Goal: Information Seeking & Learning: Learn about a topic

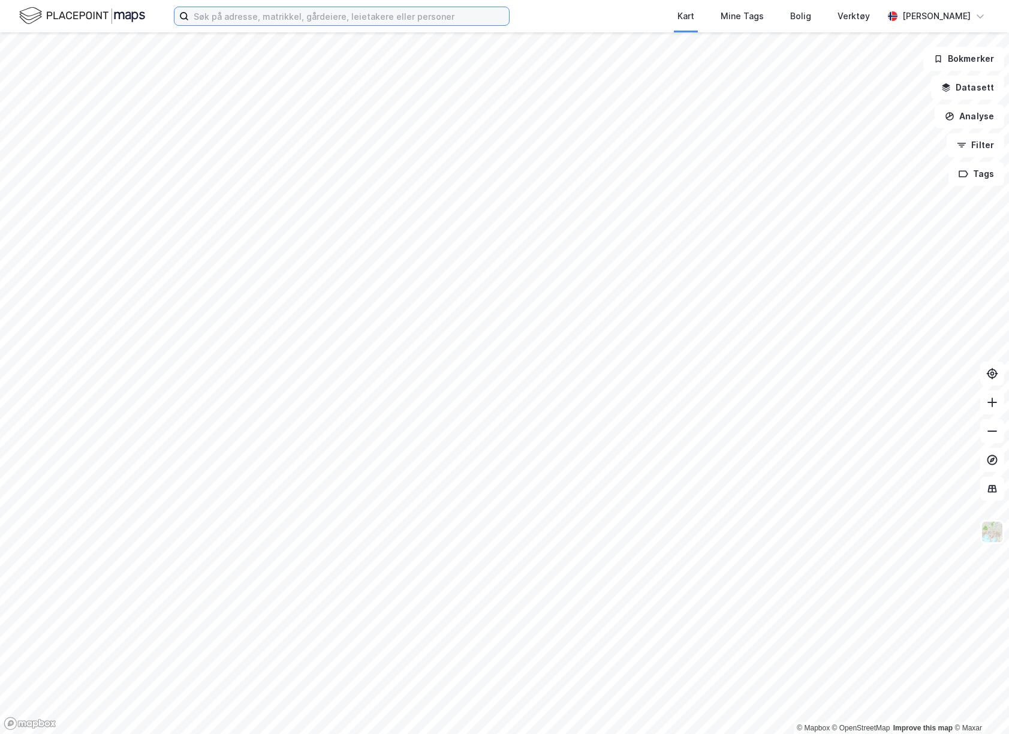
click at [274, 16] on input at bounding box center [349, 16] width 320 height 18
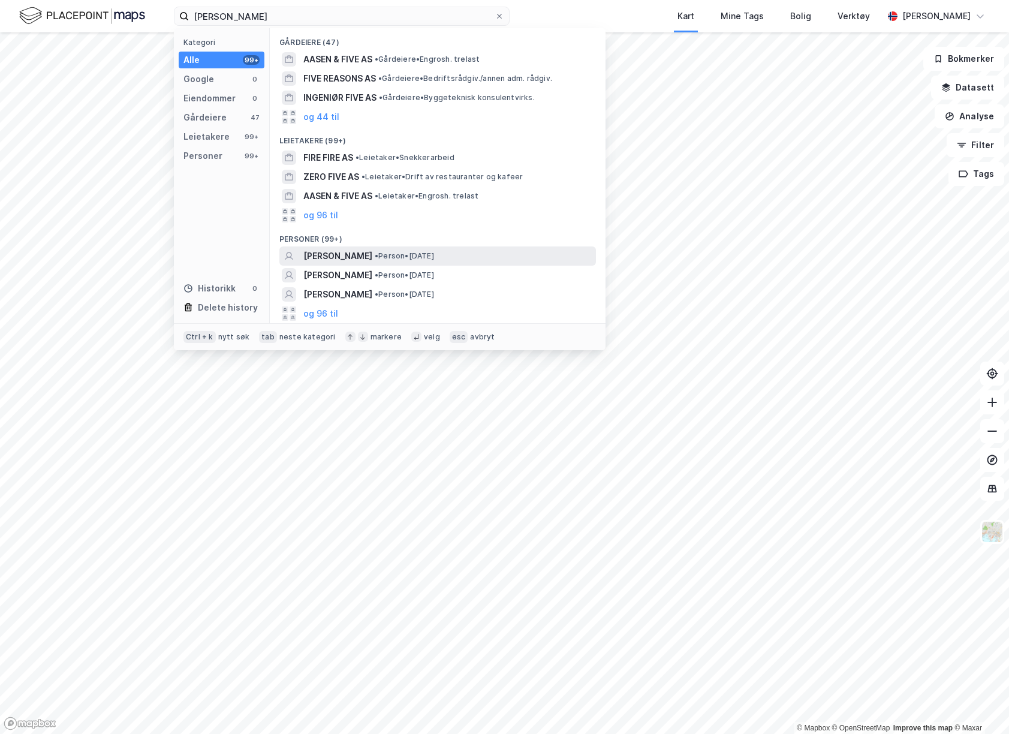
click at [471, 261] on div "[PERSON_NAME] • Person • [DATE]" at bounding box center [448, 256] width 290 height 14
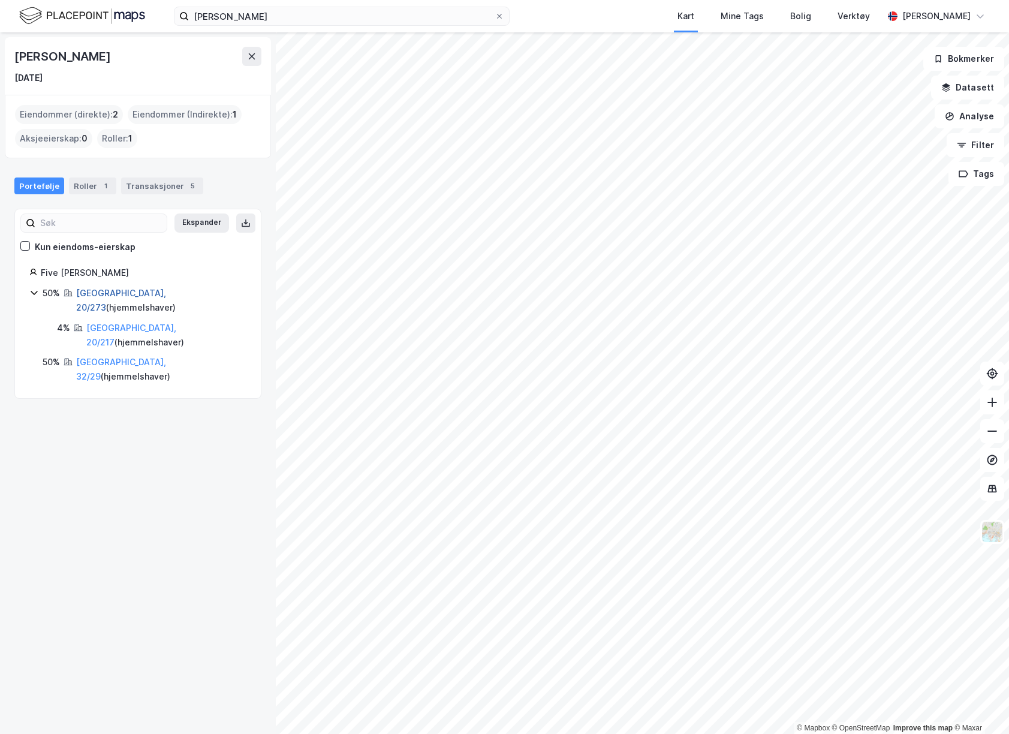
click at [128, 294] on link "[GEOGRAPHIC_DATA], 20/273" at bounding box center [121, 300] width 90 height 25
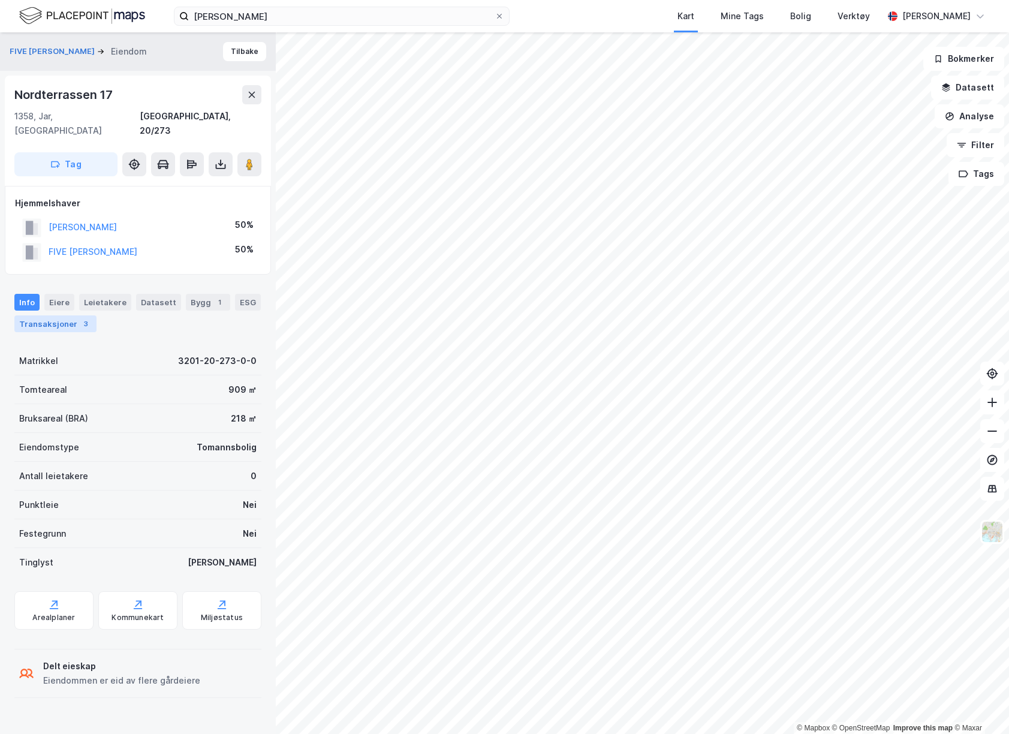
click at [61, 315] on div "Transaksjoner 3" at bounding box center [55, 323] width 82 height 17
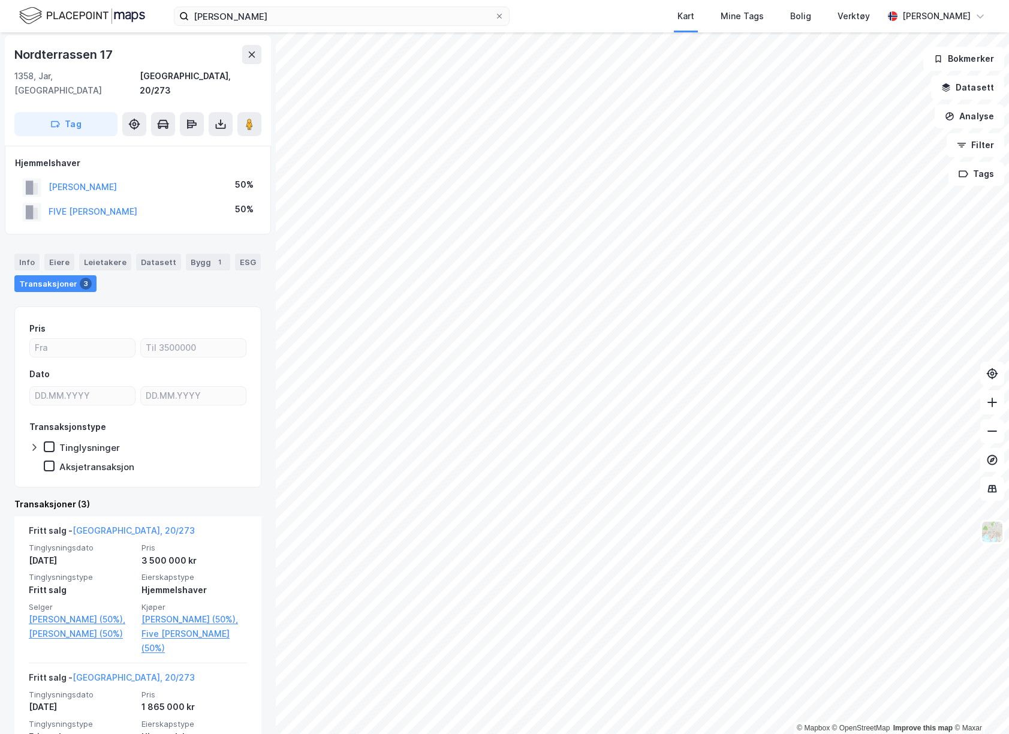
scroll to position [60, 0]
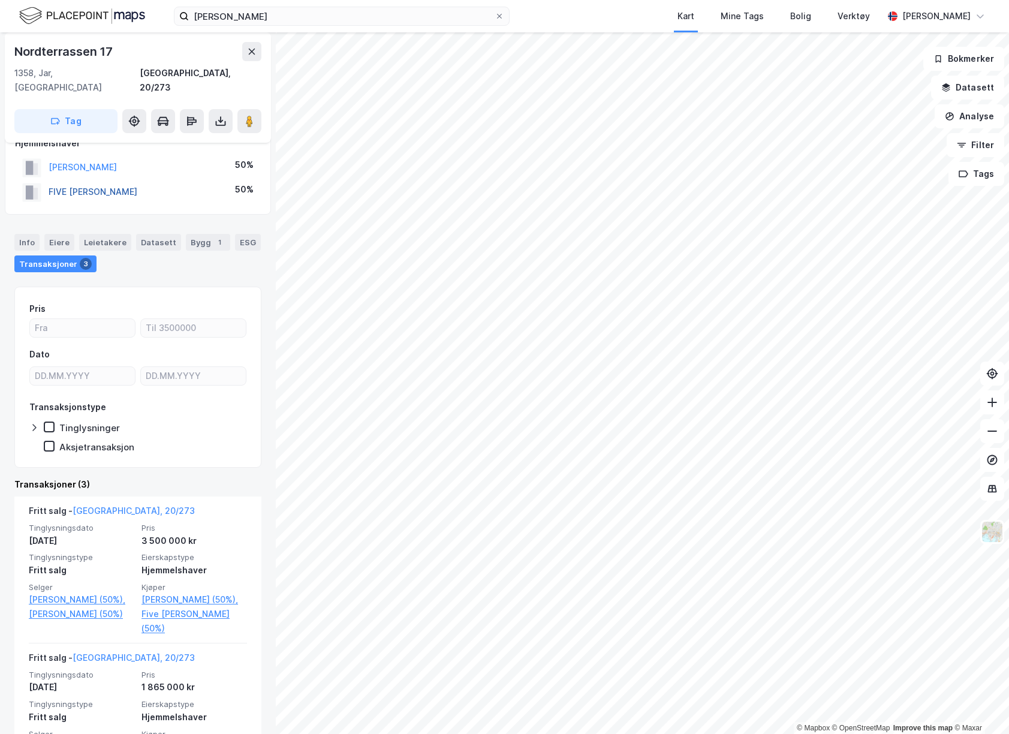
click at [0, 0] on button "FIVE [PERSON_NAME]" at bounding box center [0, 0] width 0 height 0
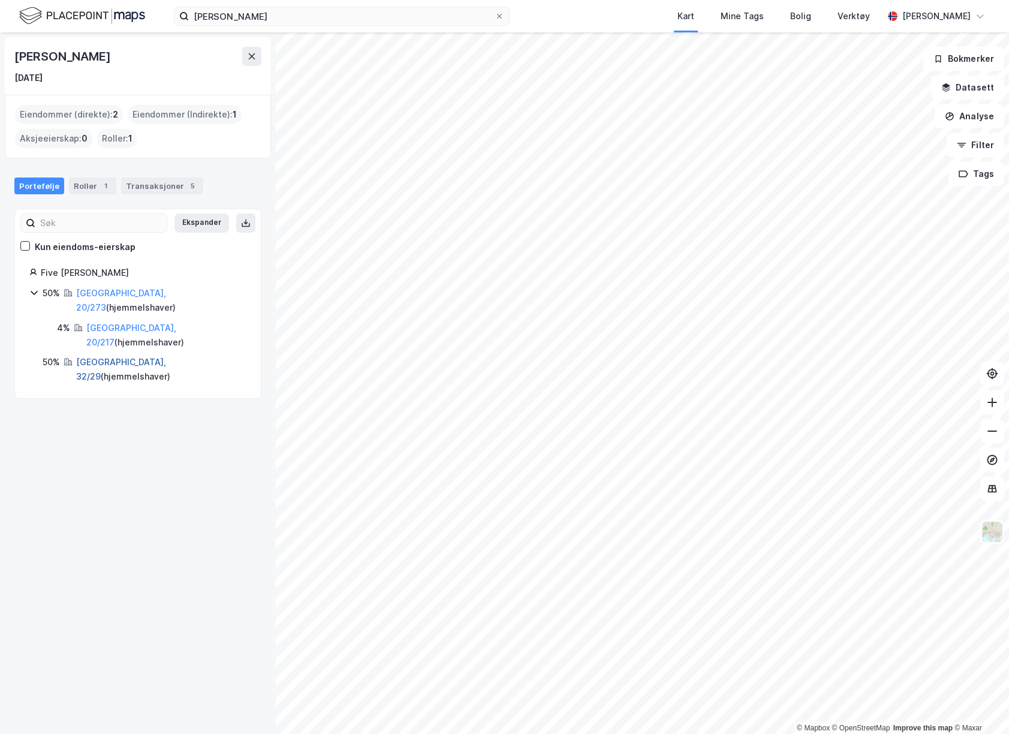
click at [97, 357] on link "[GEOGRAPHIC_DATA], 32/29" at bounding box center [121, 369] width 90 height 25
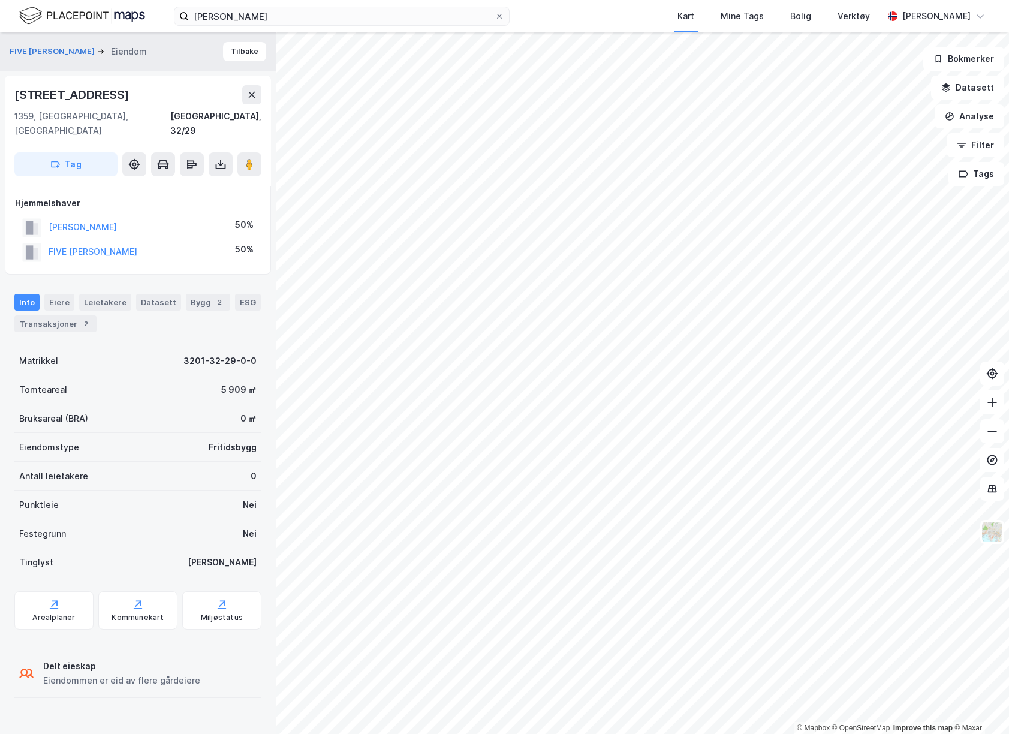
click at [63, 318] on div "Info [PERSON_NAME] Datasett Bygg 2 ESG Transaksjoner 2" at bounding box center [138, 308] width 276 height 58
click at [68, 315] on div "Transaksjoner 2" at bounding box center [55, 323] width 82 height 17
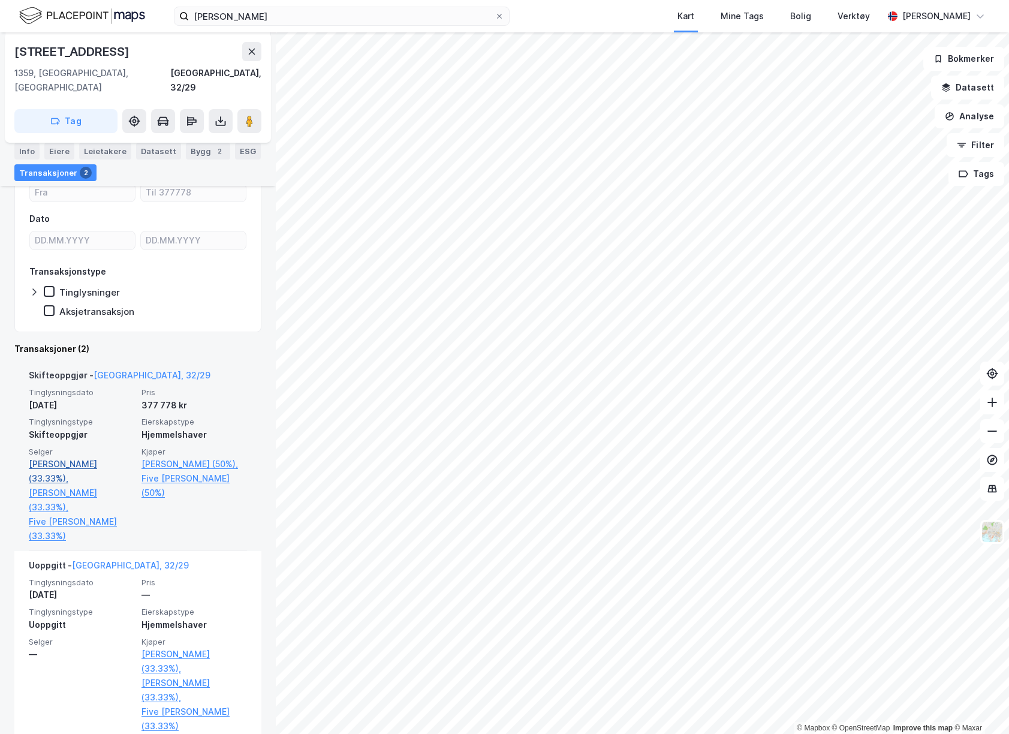
scroll to position [202, 0]
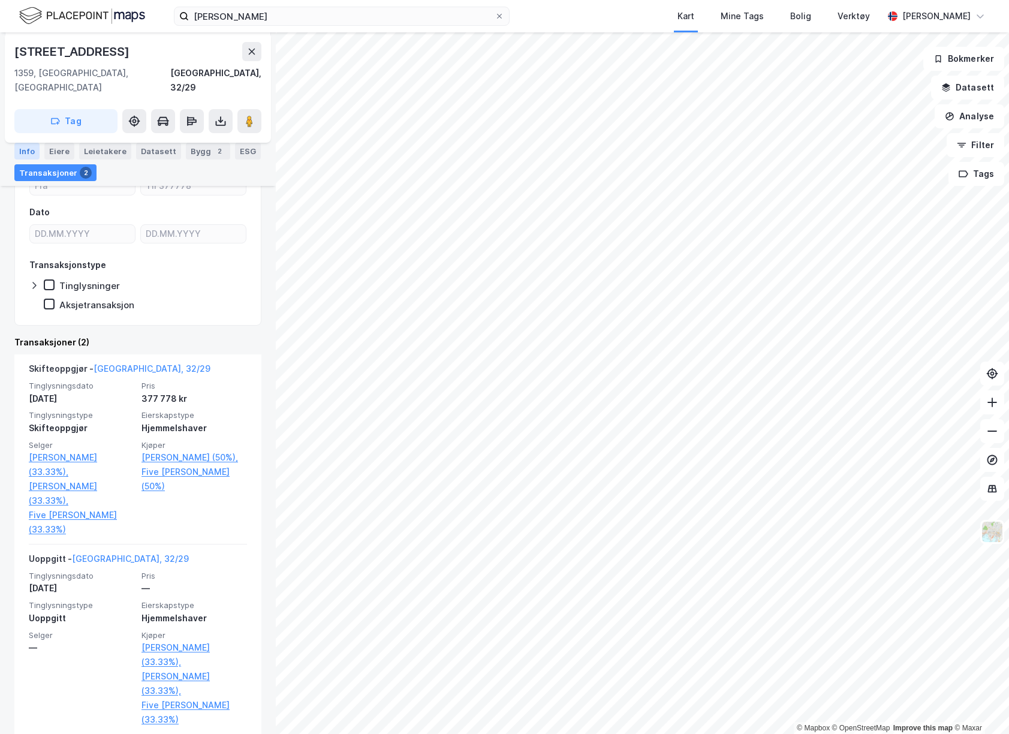
click at [29, 146] on div "Info" at bounding box center [26, 151] width 25 height 17
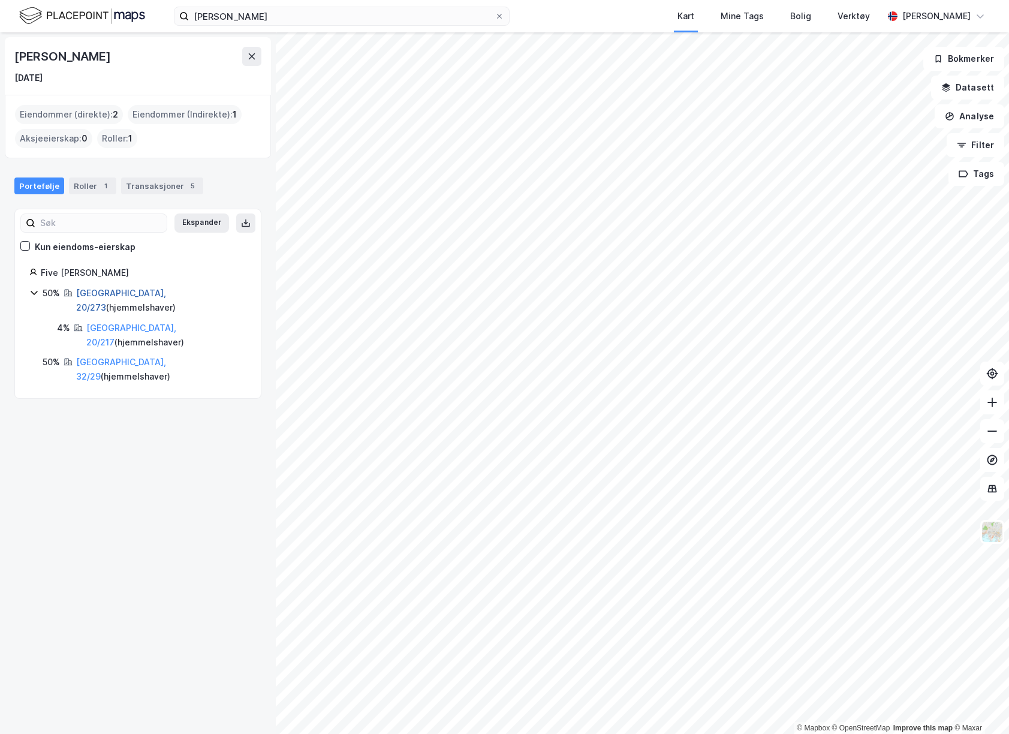
click at [108, 293] on link "[GEOGRAPHIC_DATA], 20/273" at bounding box center [121, 300] width 90 height 25
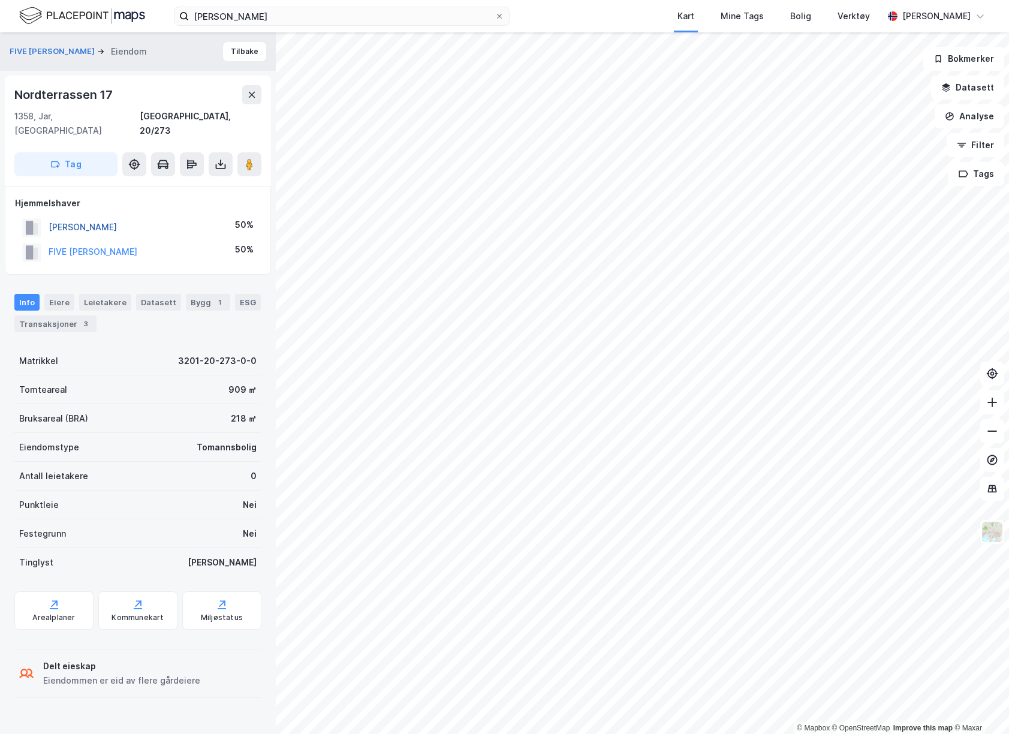
click at [0, 0] on button "[PERSON_NAME]" at bounding box center [0, 0] width 0 height 0
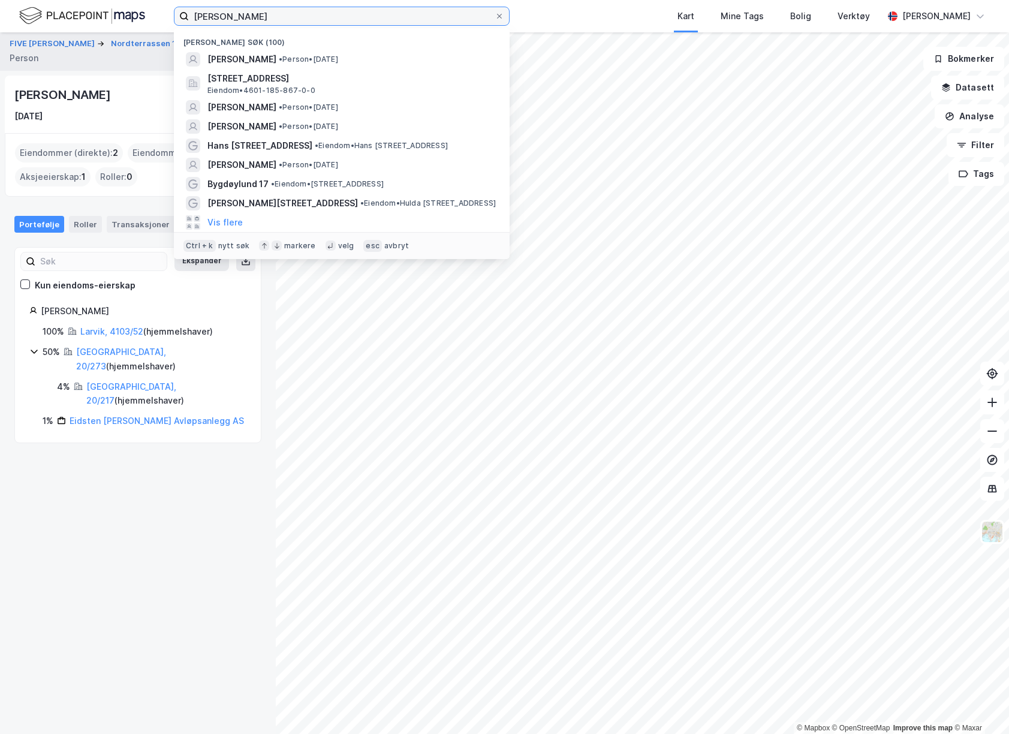
drag, startPoint x: 351, startPoint y: 18, endPoint x: 2, endPoint y: -24, distance: 351.5
click at [2, 0] on html "[PERSON_NAME] [PERSON_NAME] søk (100) [PERSON_NAME] • Person • [DATE] [STREET_A…" at bounding box center [504, 367] width 1009 height 734
paste input "[PERSON_NAME]"
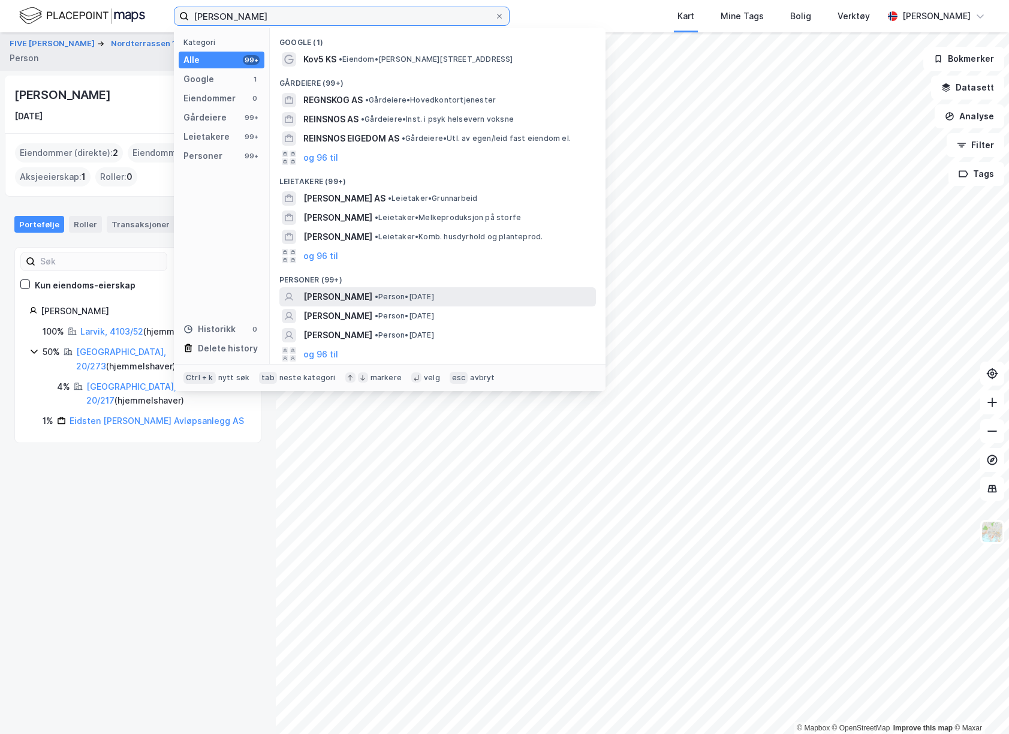
type input "[PERSON_NAME]"
click at [434, 297] on span "• Person • [DATE]" at bounding box center [404, 297] width 59 height 10
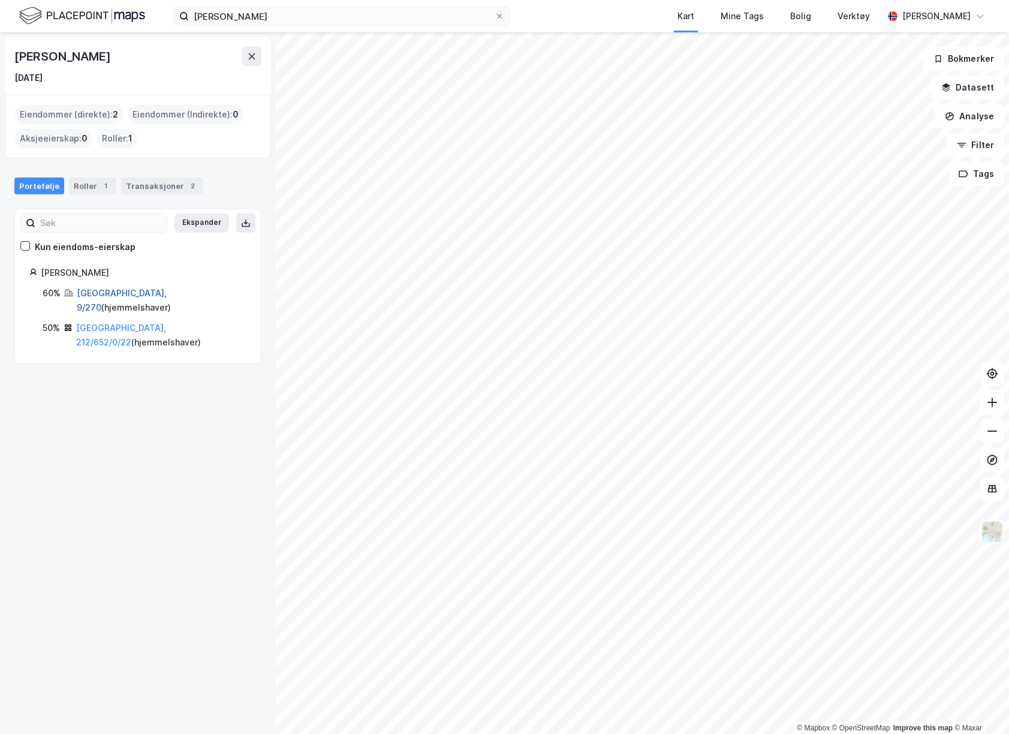
click at [128, 296] on link "[GEOGRAPHIC_DATA], 9/270" at bounding box center [122, 300] width 90 height 25
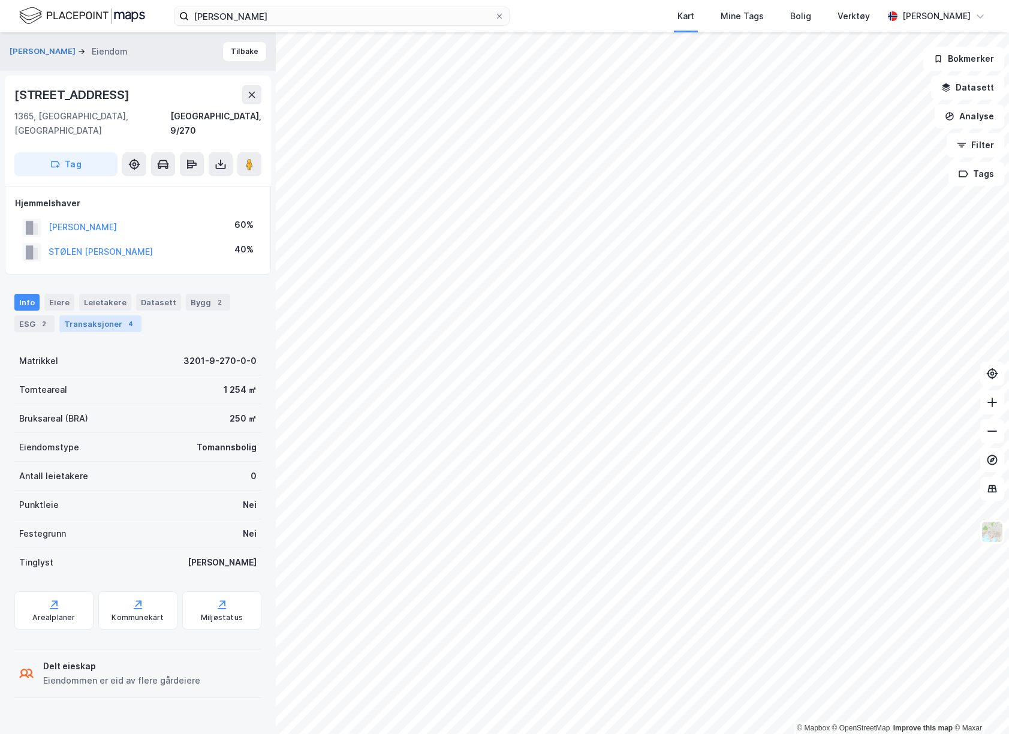
click at [102, 315] on div "Transaksjoner 4" at bounding box center [100, 323] width 82 height 17
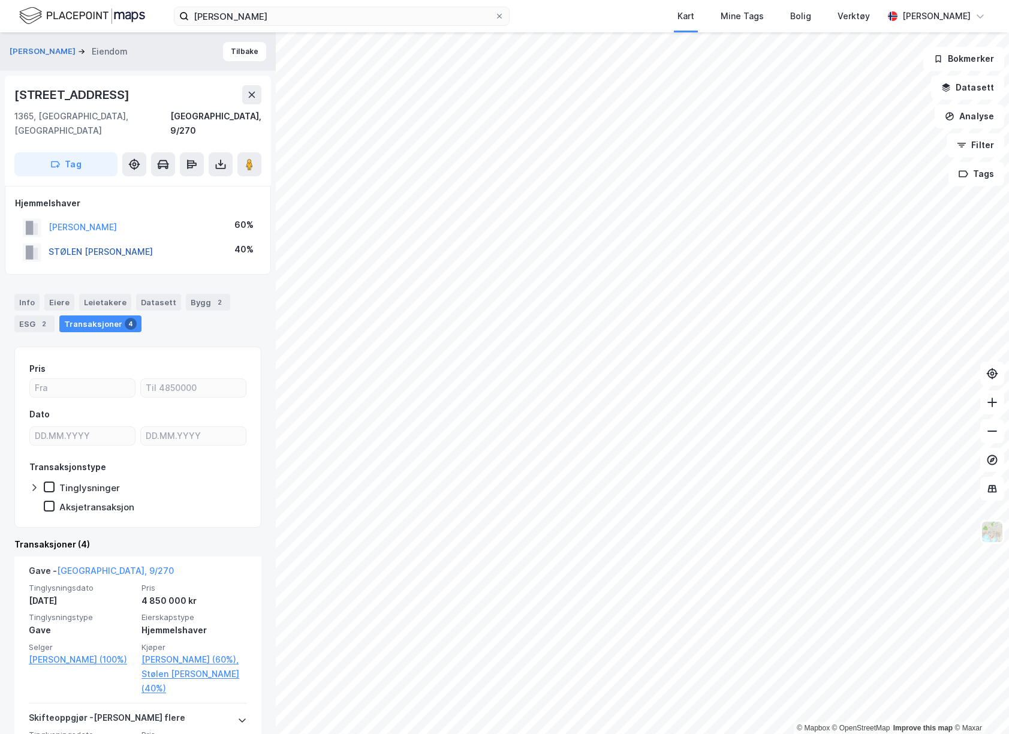
click at [0, 0] on button "STØLEN [PERSON_NAME]" at bounding box center [0, 0] width 0 height 0
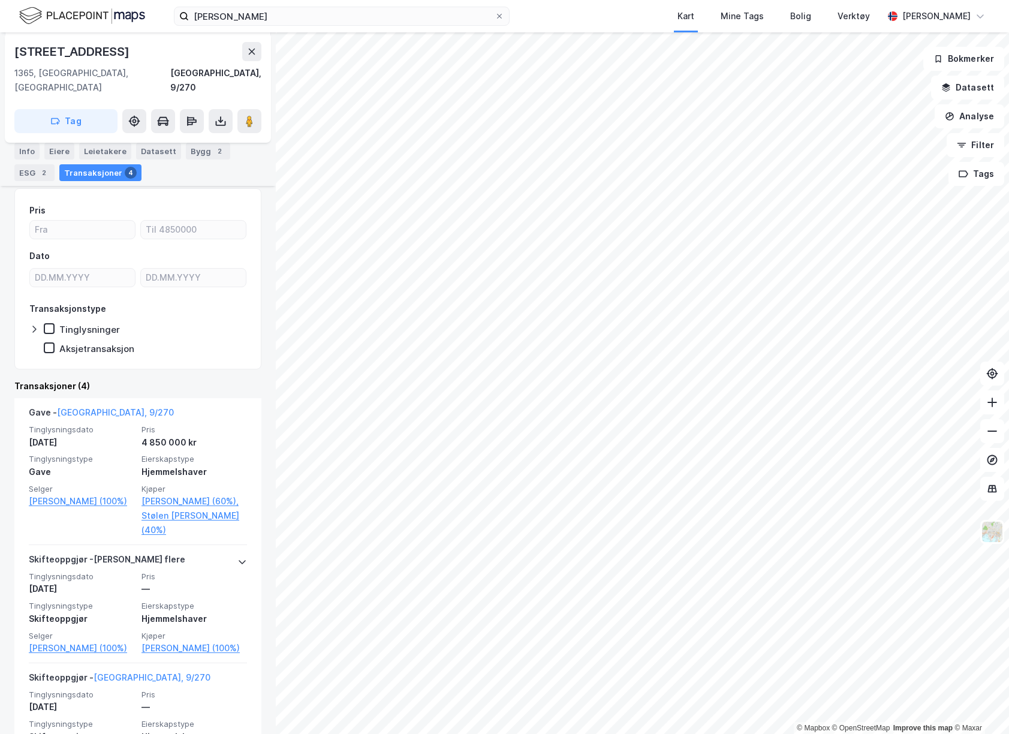
scroll to position [180, 0]
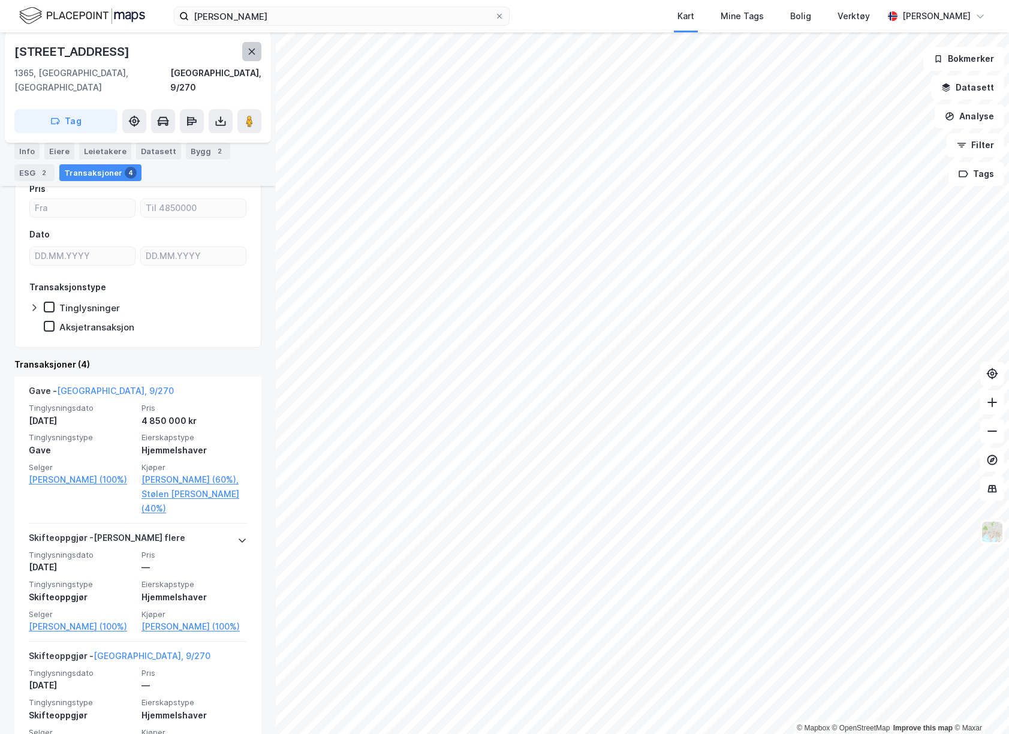
click at [256, 44] on button at bounding box center [251, 51] width 19 height 19
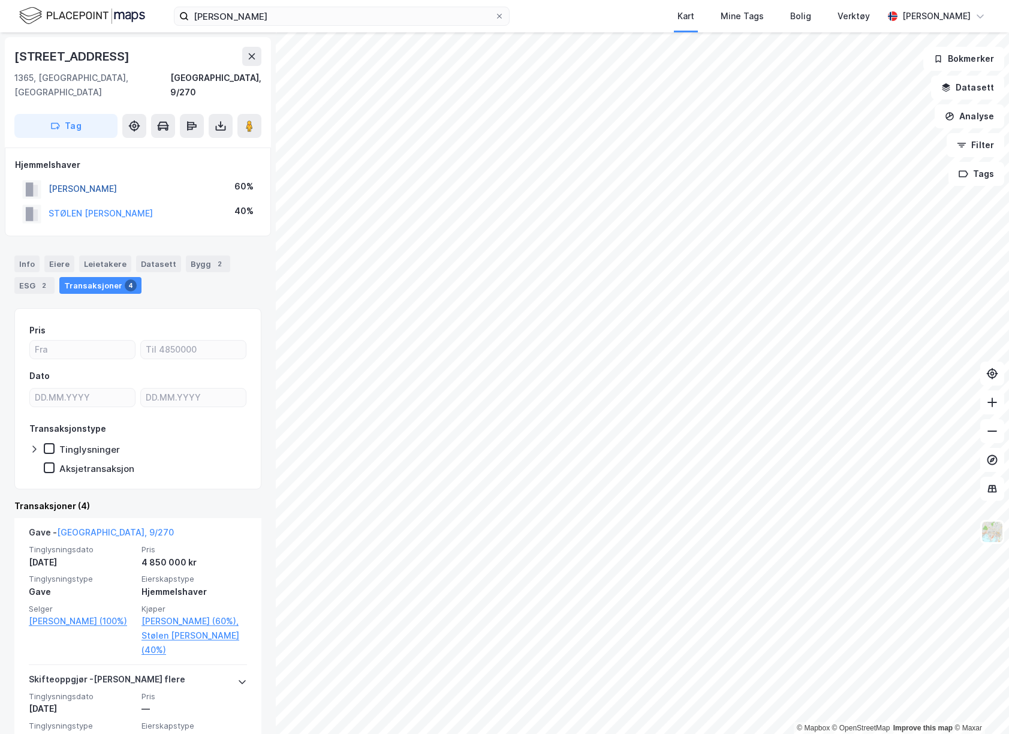
click at [0, 0] on button "[PERSON_NAME]" at bounding box center [0, 0] width 0 height 0
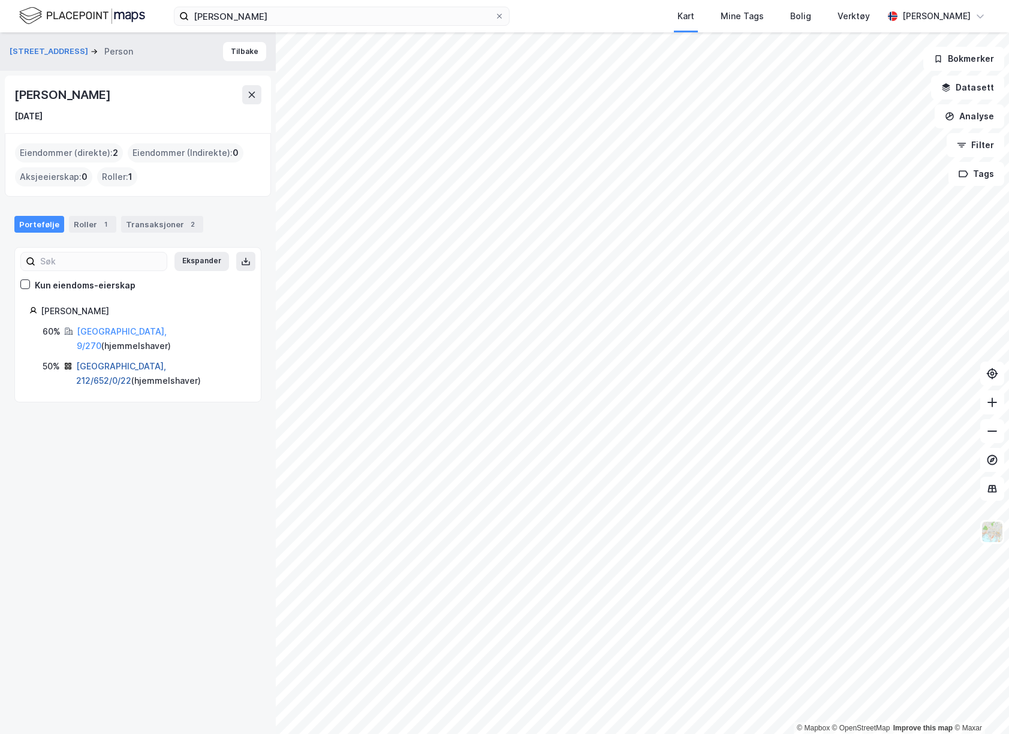
click at [109, 361] on link "[GEOGRAPHIC_DATA], 212/652/0/22" at bounding box center [121, 373] width 90 height 25
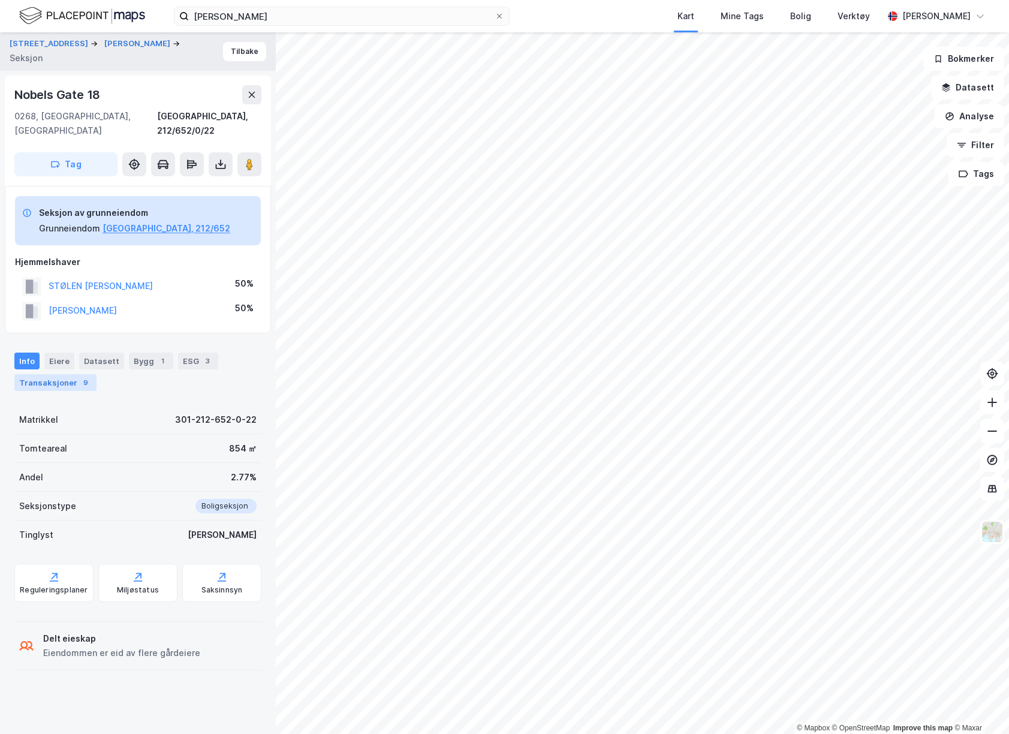
click at [66, 374] on div "Transaksjoner 9" at bounding box center [55, 382] width 82 height 17
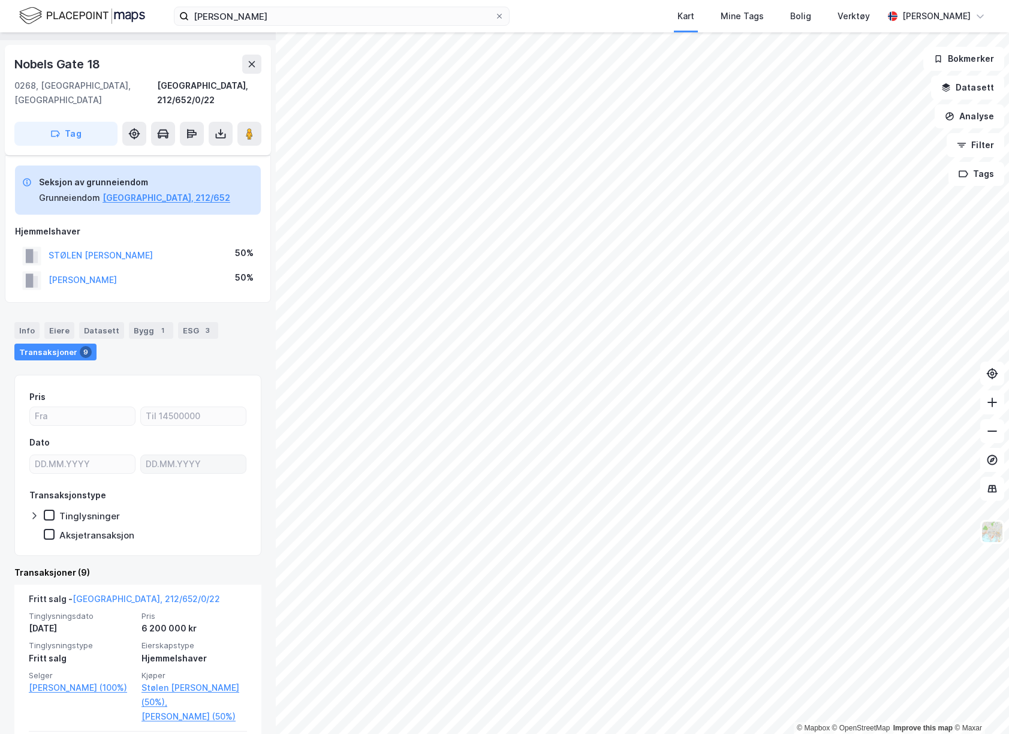
scroll to position [60, 0]
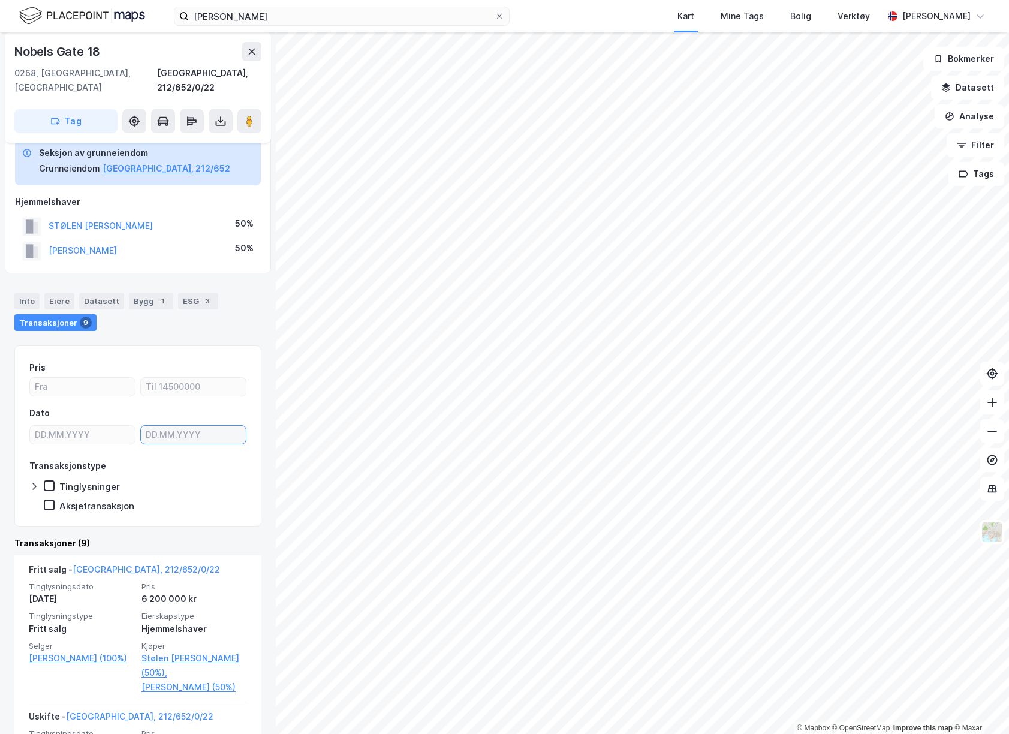
type input "DD.MM.YYYY"
click at [252, 46] on button at bounding box center [251, 51] width 19 height 19
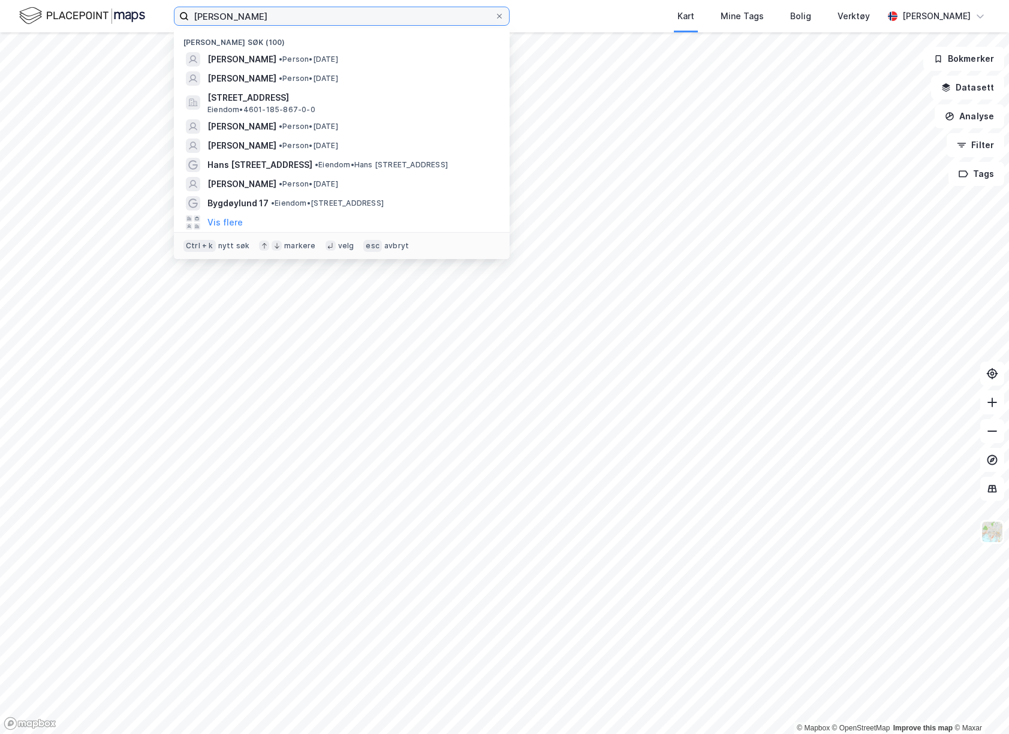
click at [401, 10] on input "[PERSON_NAME]" at bounding box center [342, 16] width 306 height 18
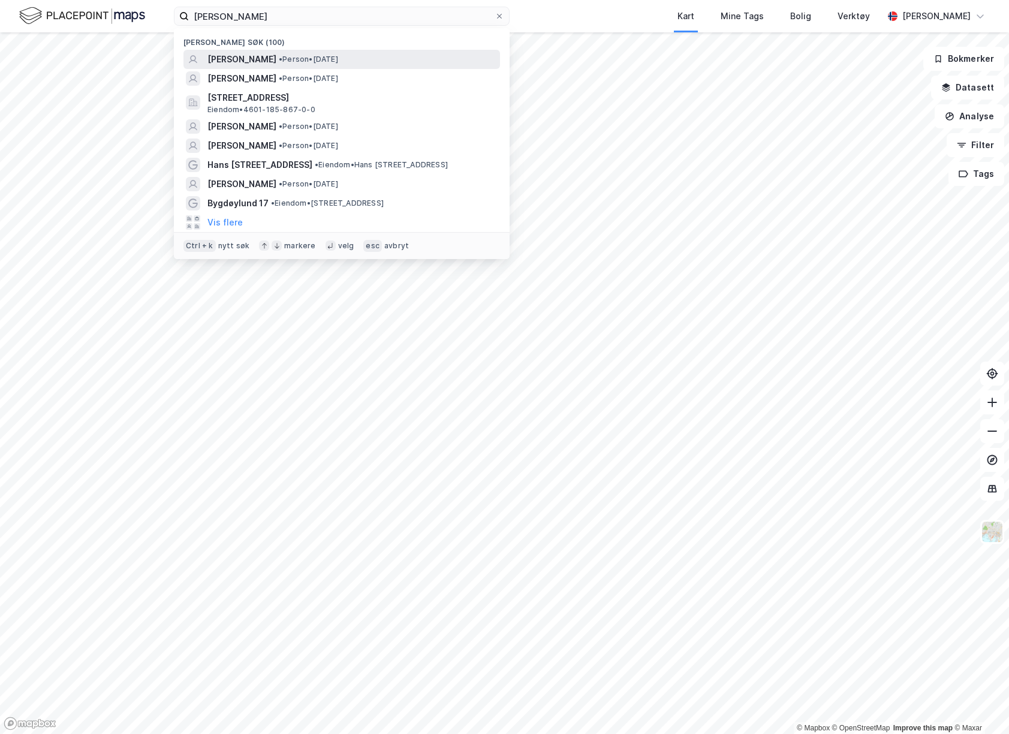
click at [338, 59] on span "• Person • [DATE]" at bounding box center [308, 60] width 59 height 10
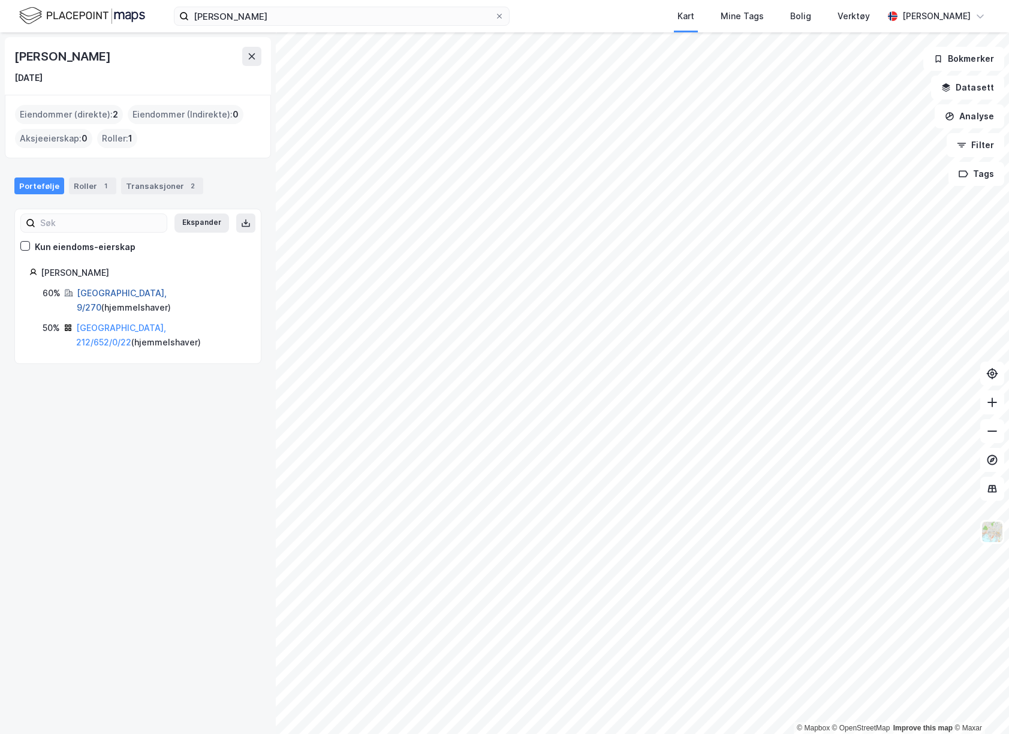
click at [101, 297] on link "[GEOGRAPHIC_DATA], 9/270" at bounding box center [122, 300] width 90 height 25
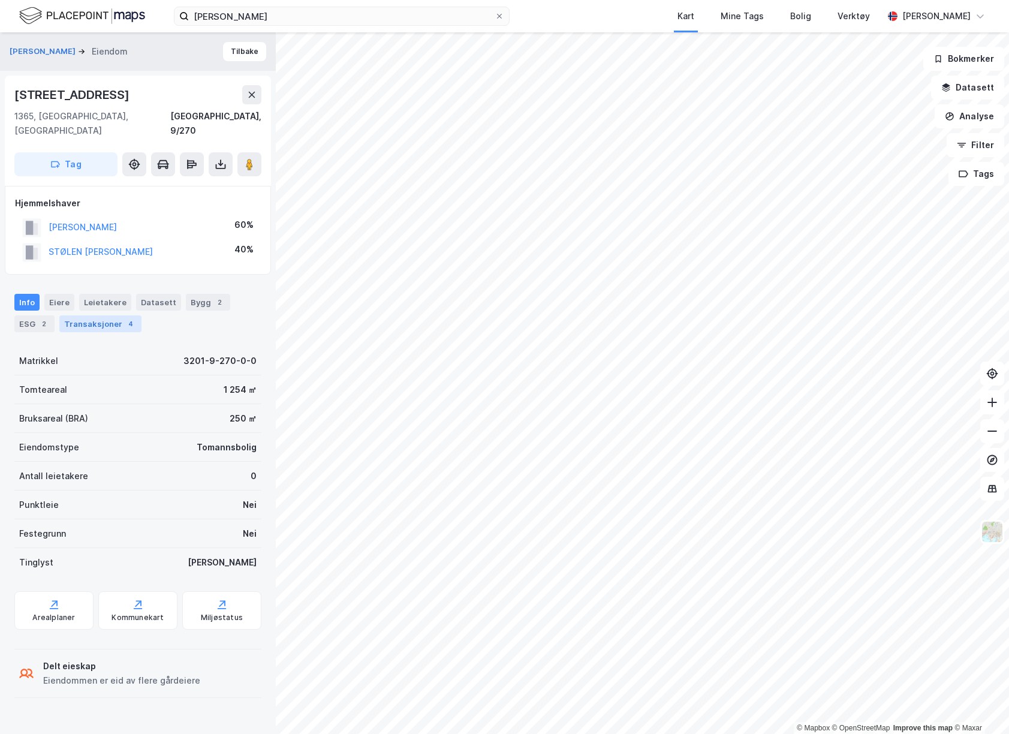
click at [74, 315] on div "Transaksjoner 4" at bounding box center [100, 323] width 82 height 17
